Goal: Find specific page/section

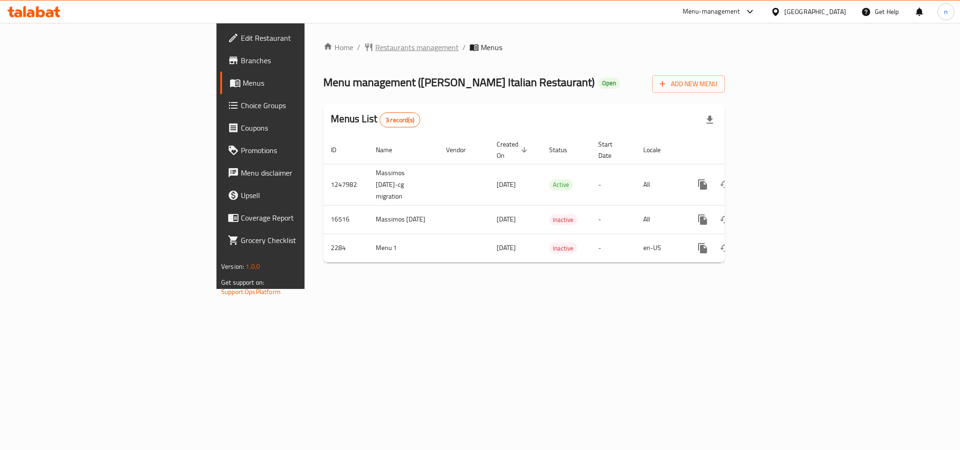
click at [375, 48] on span "Restaurants management" at bounding box center [416, 47] width 83 height 11
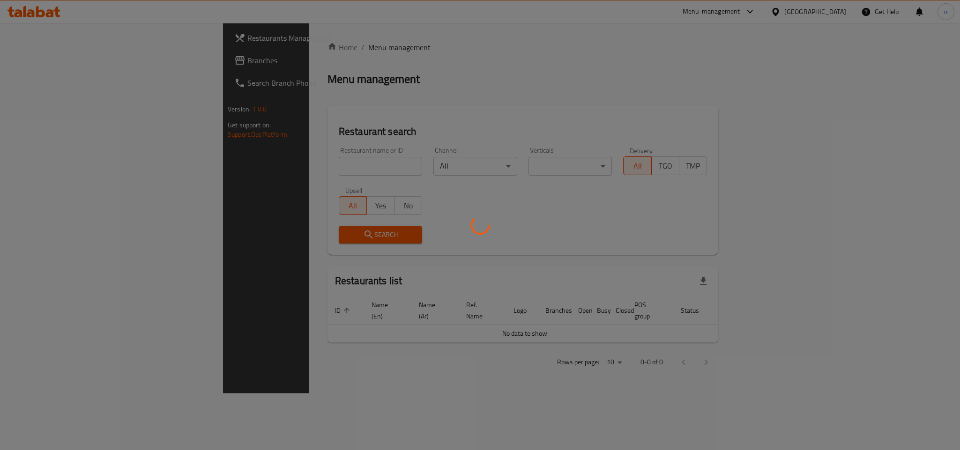
click at [290, 170] on div at bounding box center [480, 225] width 960 height 450
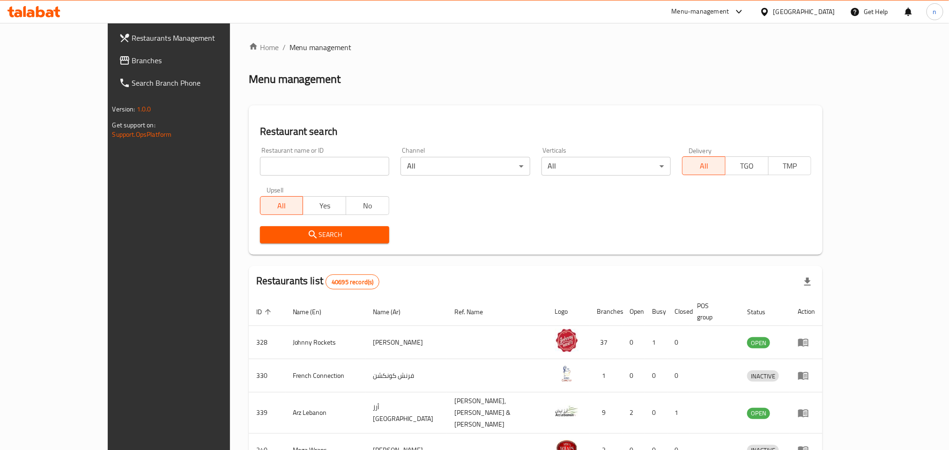
click at [289, 164] on input "search" at bounding box center [324, 166] width 129 height 19
paste input "1546"
type input "1546"
click button "Search" at bounding box center [324, 234] width 129 height 17
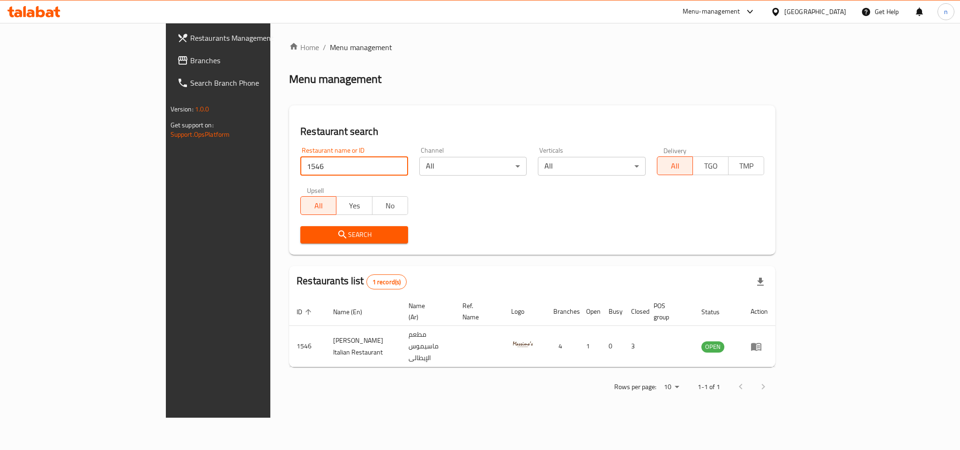
click at [797, 11] on div "[GEOGRAPHIC_DATA]" at bounding box center [815, 12] width 62 height 10
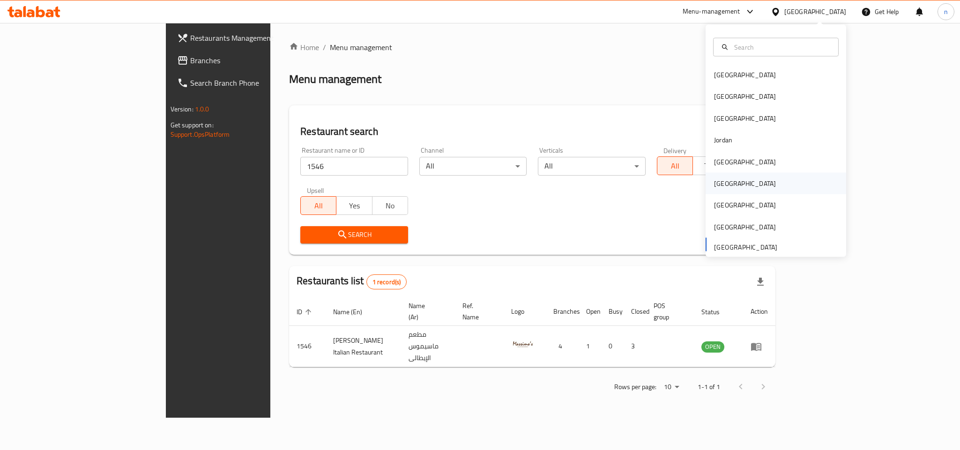
click at [742, 183] on div "[GEOGRAPHIC_DATA]" at bounding box center [776, 184] width 141 height 22
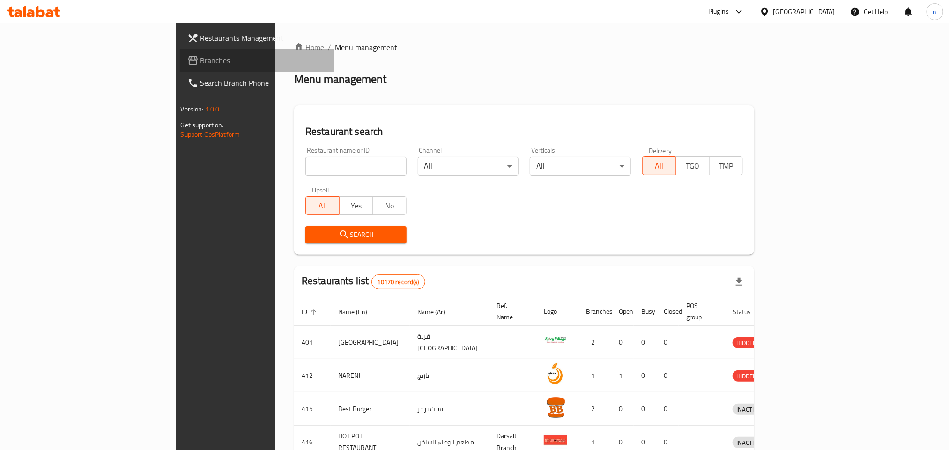
click at [201, 57] on span "Branches" at bounding box center [264, 60] width 127 height 11
